Goal: Task Accomplishment & Management: Use online tool/utility

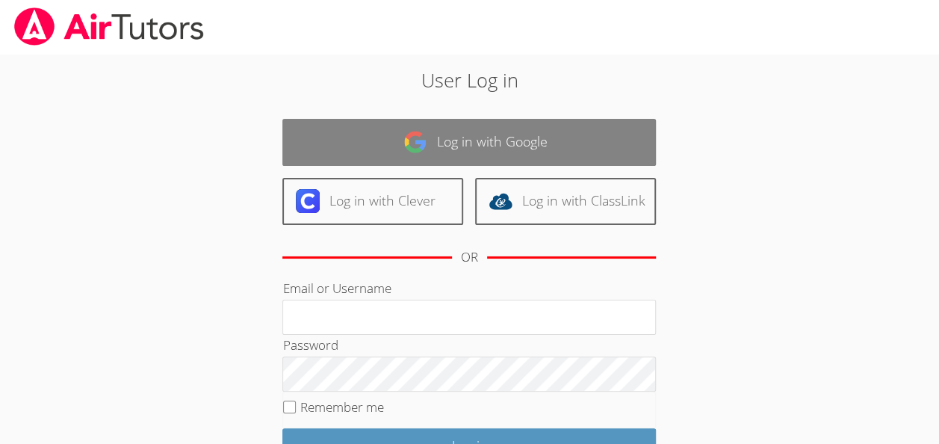
click at [432, 146] on link "Log in with Google" at bounding box center [469, 142] width 374 height 47
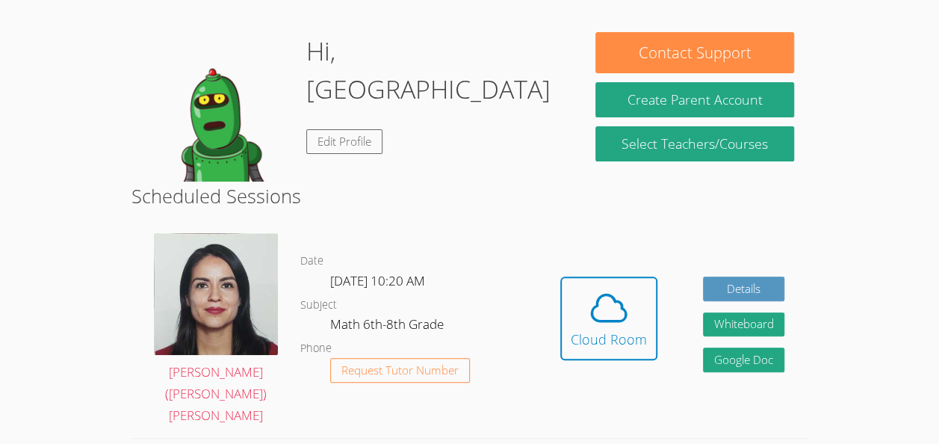
scroll to position [137, 0]
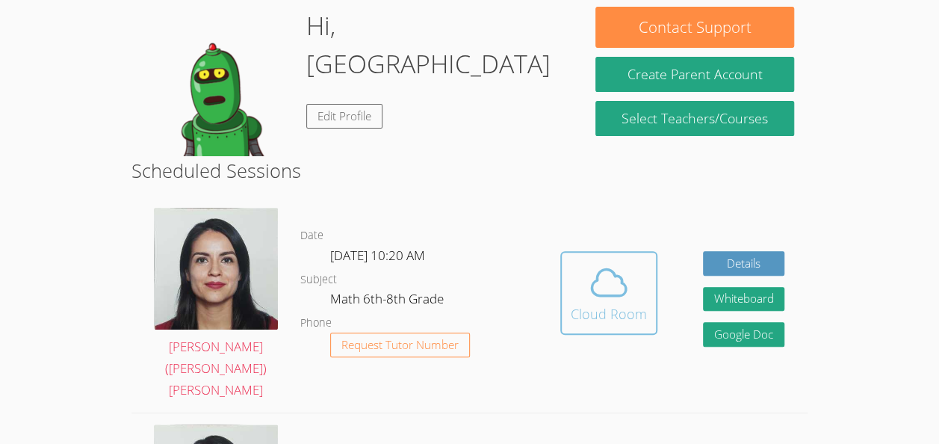
click at [626, 303] on div "Cloud Room" at bounding box center [609, 313] width 76 height 21
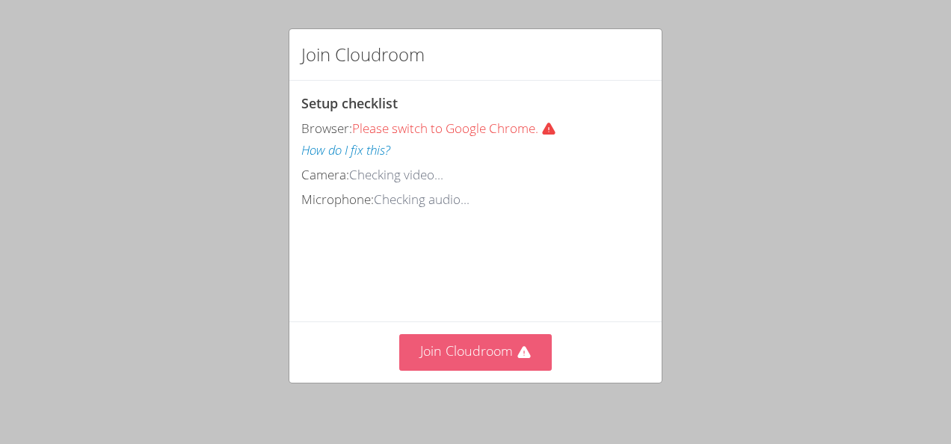
click at [501, 355] on button "Join Cloudroom" at bounding box center [475, 352] width 153 height 37
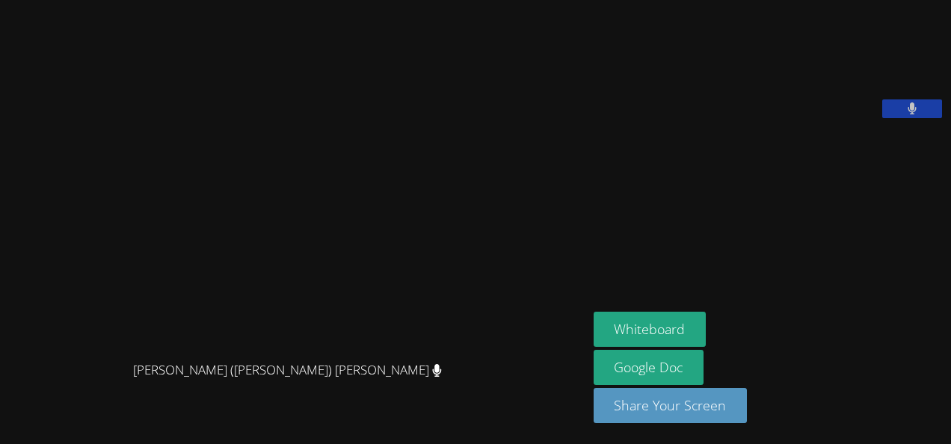
click at [782, 118] on video at bounding box center [705, 62] width 224 height 112
click at [907, 115] on icon at bounding box center [911, 108] width 9 height 13
click at [905, 115] on icon at bounding box center [912, 108] width 16 height 13
click at [918, 118] on button at bounding box center [912, 108] width 60 height 19
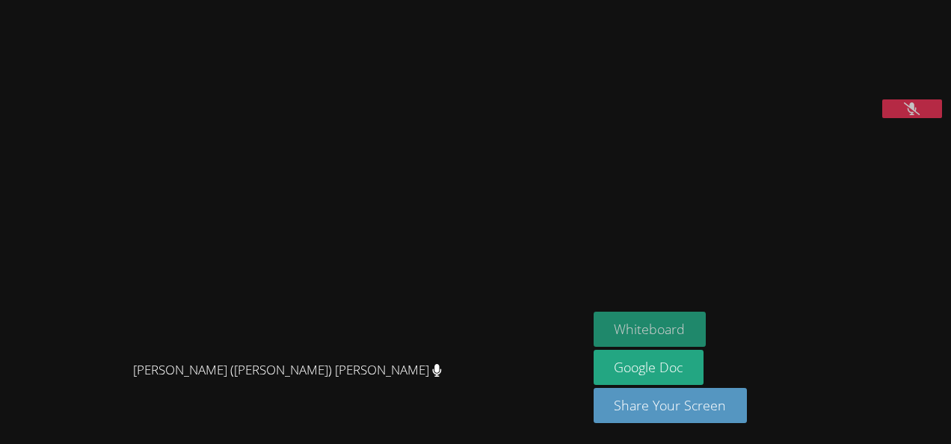
click at [641, 324] on button "Whiteboard" at bounding box center [649, 329] width 113 height 35
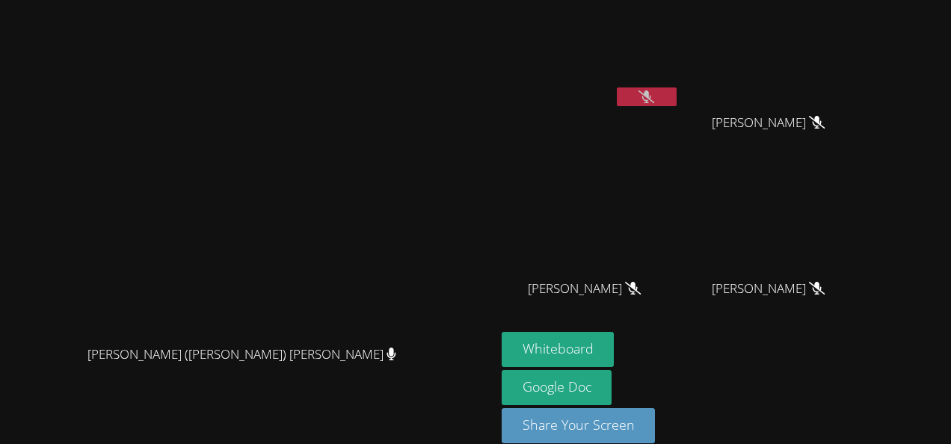
click at [654, 98] on icon at bounding box center [646, 96] width 16 height 13
click at [651, 97] on icon at bounding box center [646, 96] width 9 height 13
click at [654, 96] on icon at bounding box center [646, 96] width 16 height 13
click at [676, 103] on button at bounding box center [647, 96] width 60 height 19
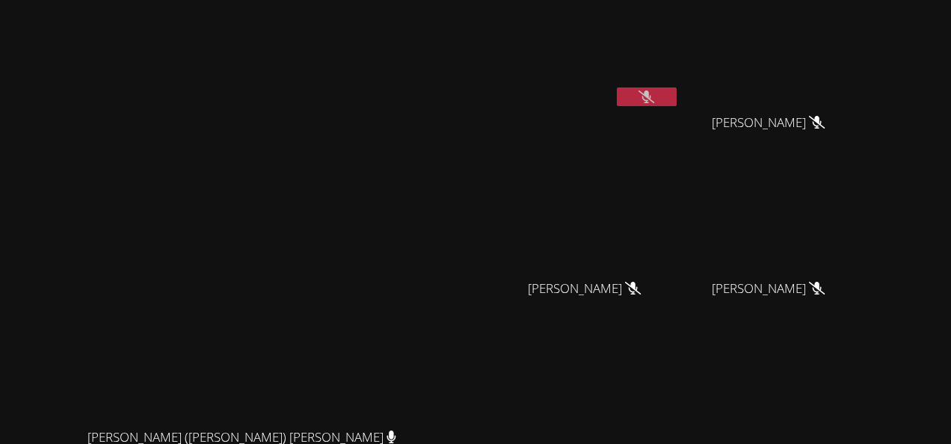
click at [676, 93] on button at bounding box center [647, 96] width 60 height 19
click at [359, 164] on video at bounding box center [247, 285] width 224 height 272
click at [652, 99] on icon at bounding box center [647, 96] width 10 height 13
click at [676, 104] on button at bounding box center [647, 96] width 60 height 19
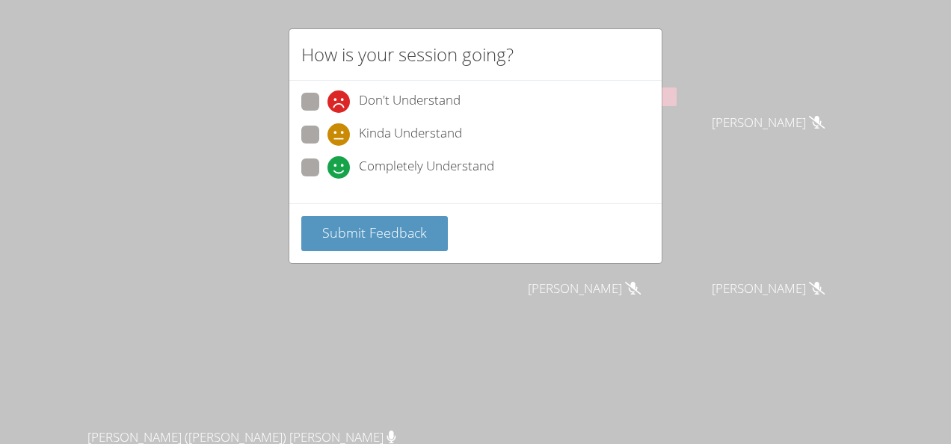
click at [327, 179] on span at bounding box center [327, 179] width 0 height 0
click at [327, 161] on input "Completely Understand" at bounding box center [333, 164] width 13 height 13
radio input "true"
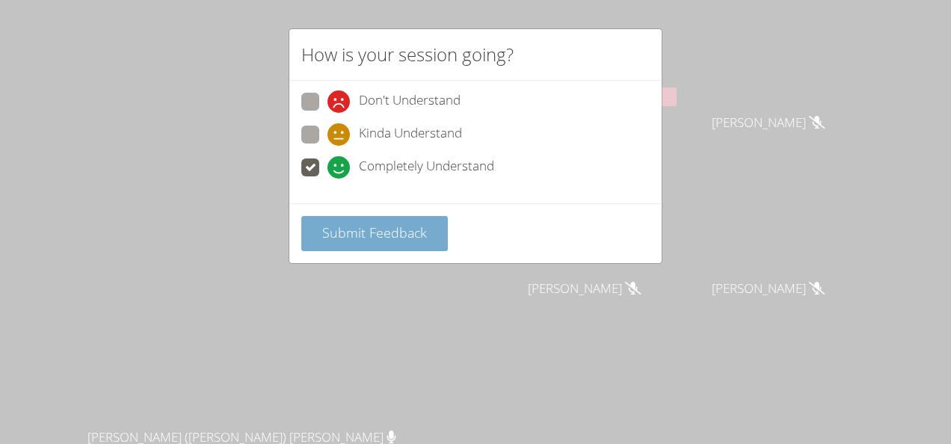
click at [400, 239] on button "Submit Feedback" at bounding box center [374, 233] width 146 height 35
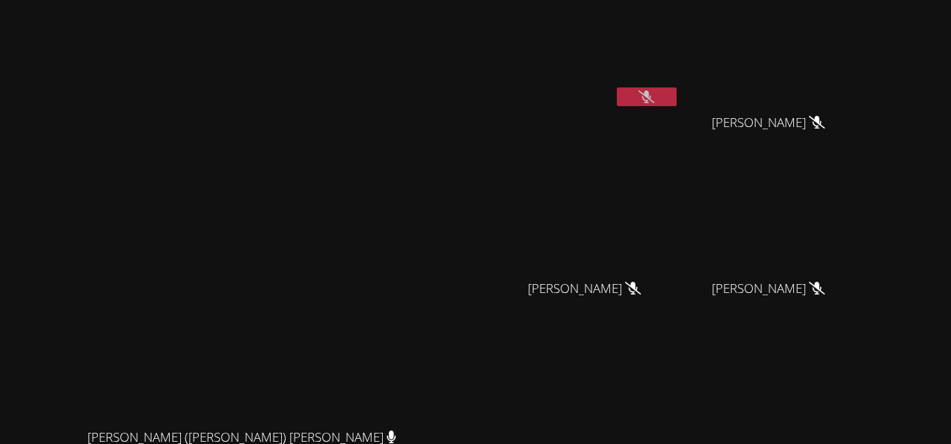
click at [654, 98] on icon at bounding box center [646, 96] width 16 height 13
click at [679, 103] on div "Savannah Riggin" at bounding box center [590, 59] width 178 height 107
click at [654, 97] on icon at bounding box center [646, 96] width 16 height 13
